Goal: Information Seeking & Learning: Learn about a topic

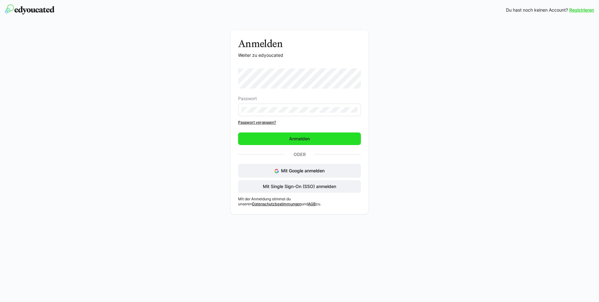
click at [272, 140] on span "Anmelden" at bounding box center [299, 138] width 123 height 13
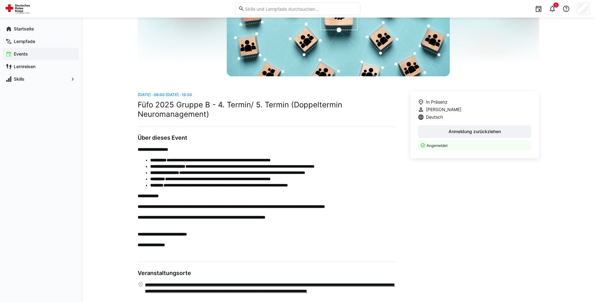
scroll to position [47, 0]
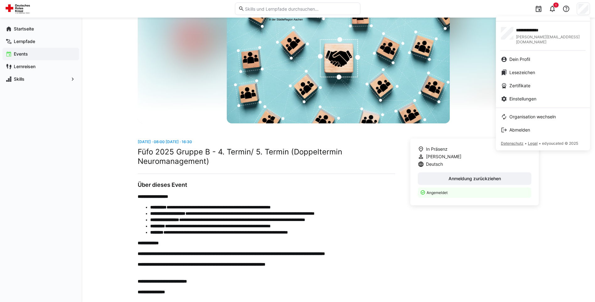
click at [556, 7] on div at bounding box center [297, 151] width 595 height 302
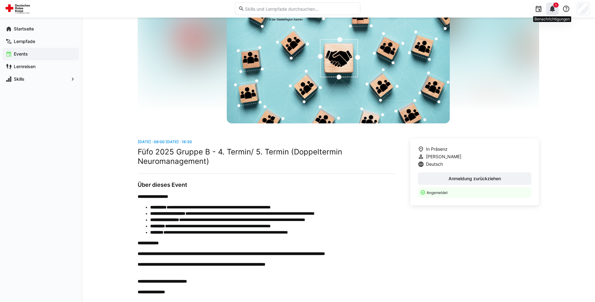
click at [554, 8] on eds-icon at bounding box center [552, 9] width 8 height 8
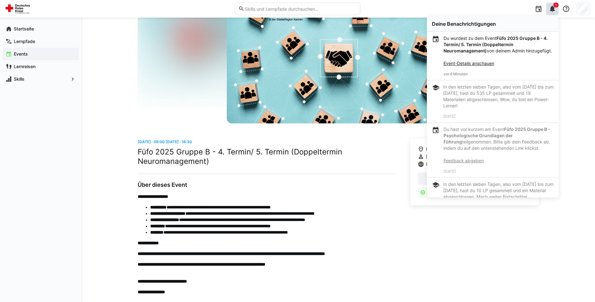
click at [533, 60] on p "Du wurdest zu dem Event Füfo 2025 Gruppe B - 4. Termin/ 5. Termin (Doppeltermin…" at bounding box center [498, 50] width 110 height 31
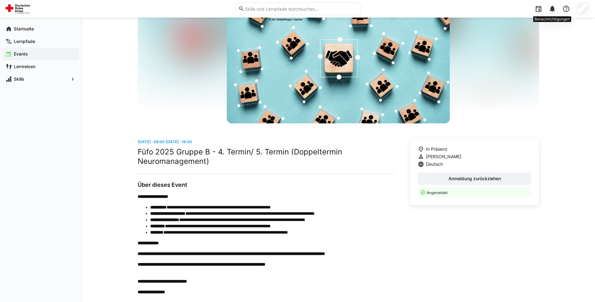
drag, startPoint x: 556, startPoint y: 11, endPoint x: 547, endPoint y: 27, distance: 17.9
click at [556, 12] on div at bounding box center [552, 9] width 13 height 13
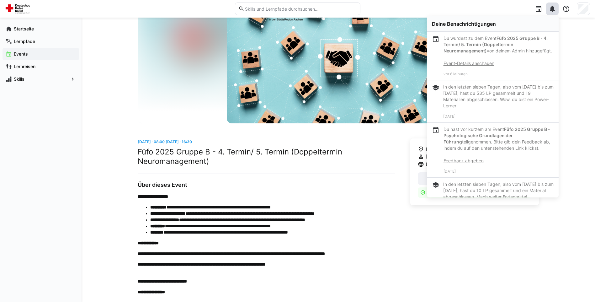
click at [472, 66] on link "Event-Details anschauen" at bounding box center [468, 63] width 51 height 5
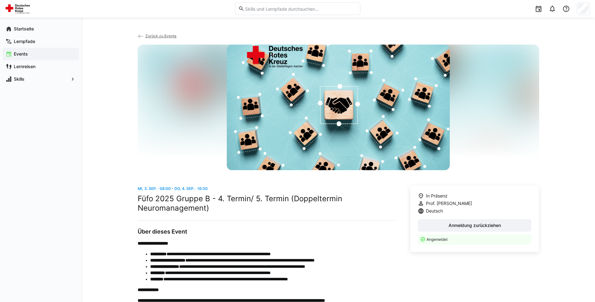
scroll to position [141, 0]
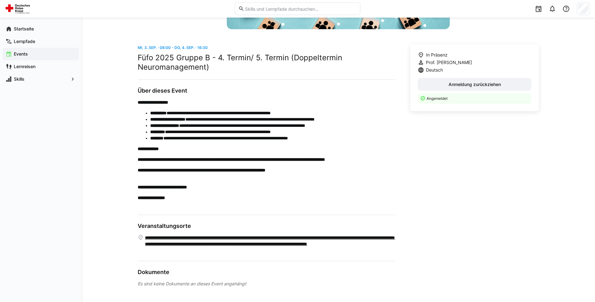
click at [266, 242] on link "**********" at bounding box center [270, 243] width 250 height 19
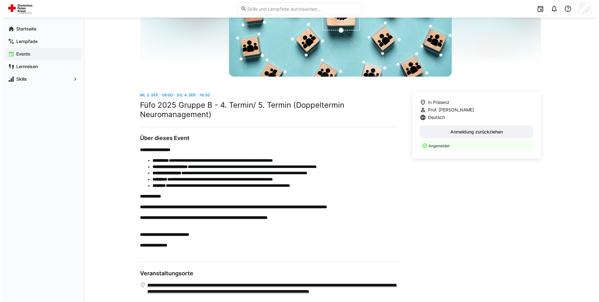
scroll to position [0, 0]
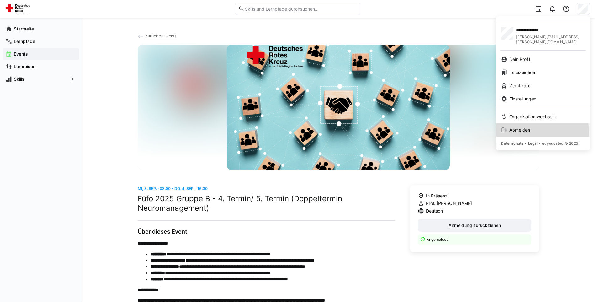
click at [518, 127] on span "Abmelden" at bounding box center [519, 130] width 21 height 6
